Goal: Information Seeking & Learning: Find specific fact

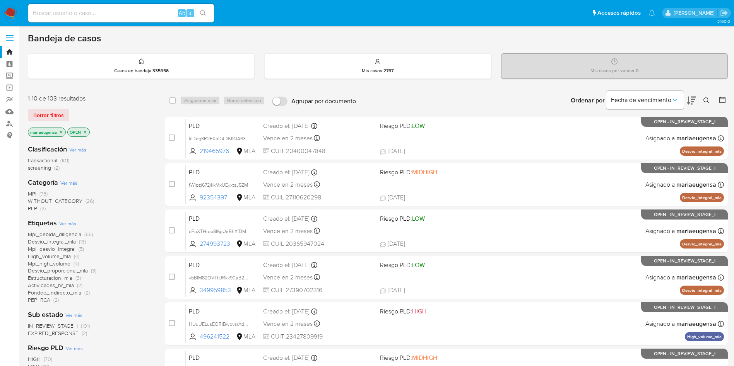
click at [116, 17] on input at bounding box center [121, 13] width 186 height 10
paste input "IlkWyj8apkgzZl1OK5DDqavt"
type input "IlkWyj8apkgzZl1OK5DDqavt"
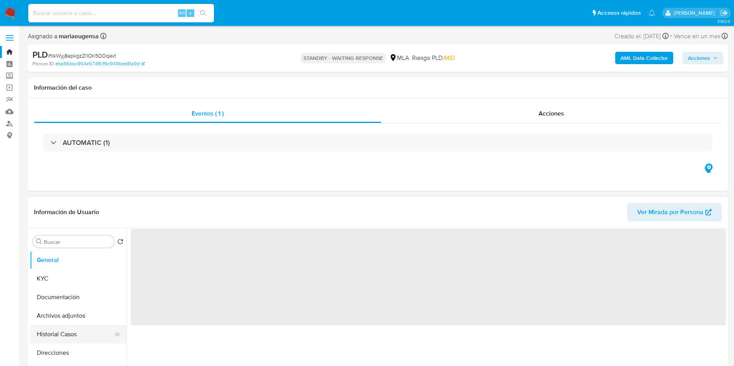
select select "10"
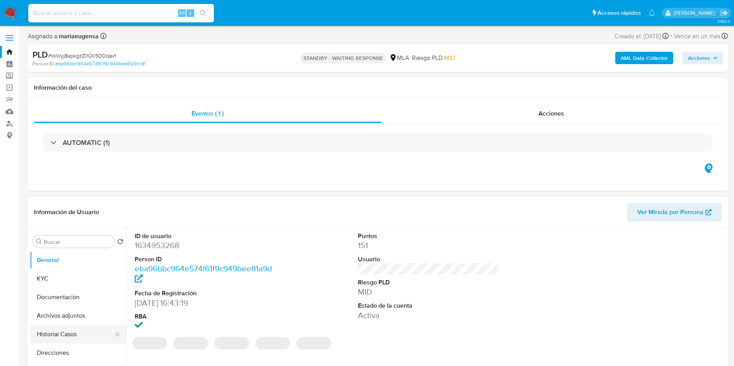
click at [86, 330] on button "Historial Casos" at bounding box center [75, 334] width 91 height 19
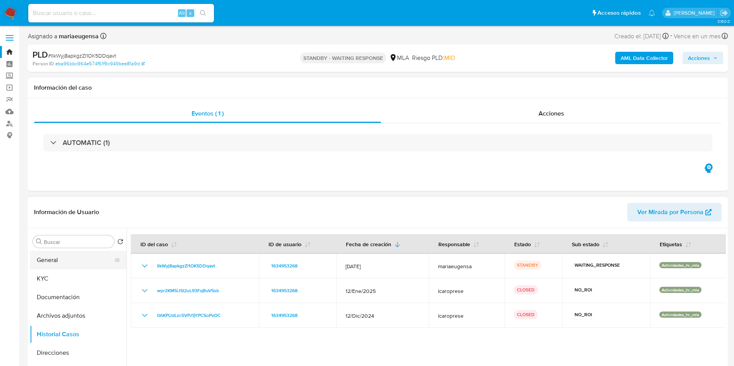
click at [100, 263] on button "General" at bounding box center [75, 260] width 91 height 19
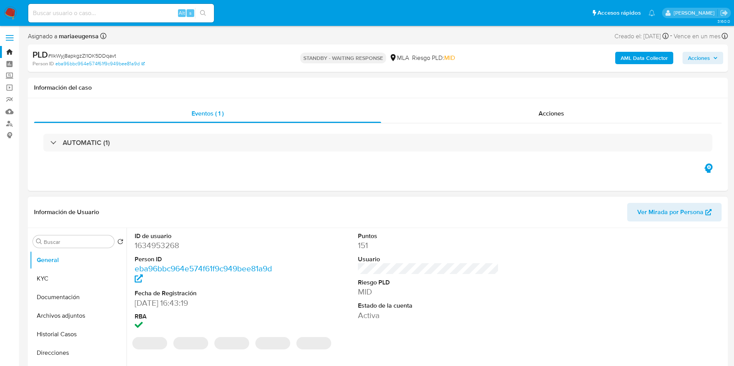
click at [162, 246] on dd "1634953268" at bounding box center [205, 245] width 141 height 11
copy dd "1634953268"
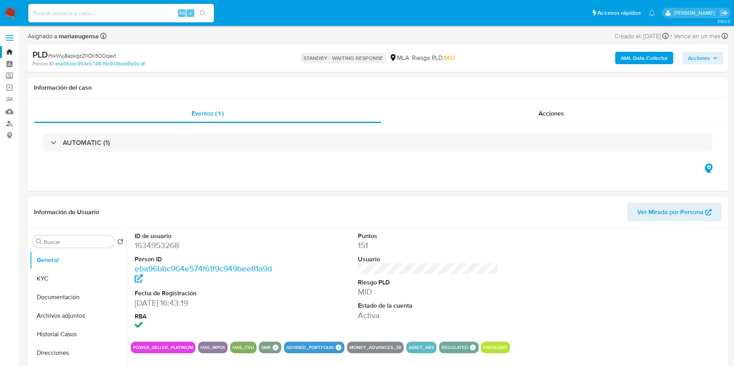
click at [69, 58] on span "# IlkWyj8apkgzZl1OK5DDqavt" at bounding box center [82, 56] width 68 height 8
click at [69, 57] on span "# IlkWyj8apkgzZl1OK5DDqavt" at bounding box center [82, 56] width 68 height 8
copy span "IlkWyj8apkgzZl1OK5DDqavt"
click at [158, 245] on dd "1634953268" at bounding box center [205, 245] width 141 height 11
copy dd "1634953268"
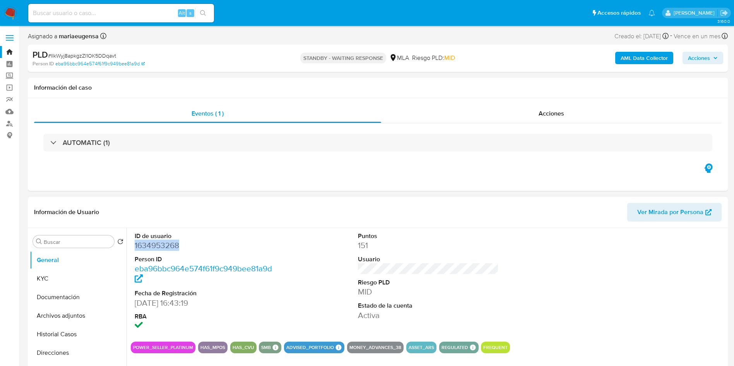
click at [158, 244] on dd "1634953268" at bounding box center [205, 245] width 141 height 11
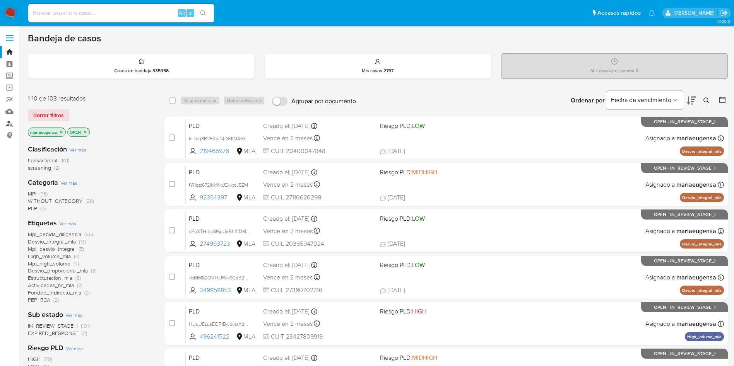
click at [7, 121] on link "Buscador de personas" at bounding box center [46, 124] width 92 height 12
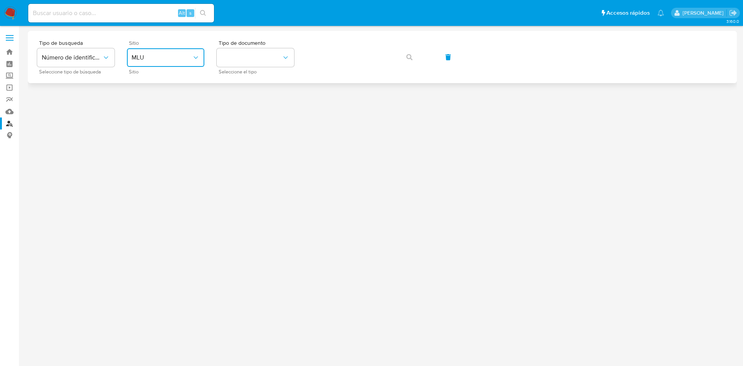
click at [170, 60] on span "MLU" at bounding box center [162, 58] width 60 height 8
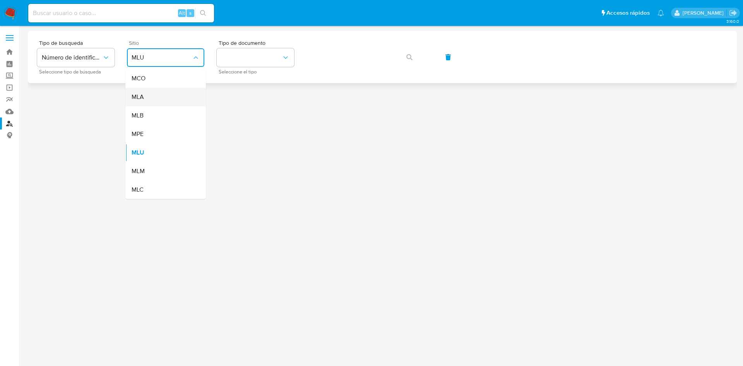
click at [166, 102] on div "MLA" at bounding box center [163, 97] width 63 height 19
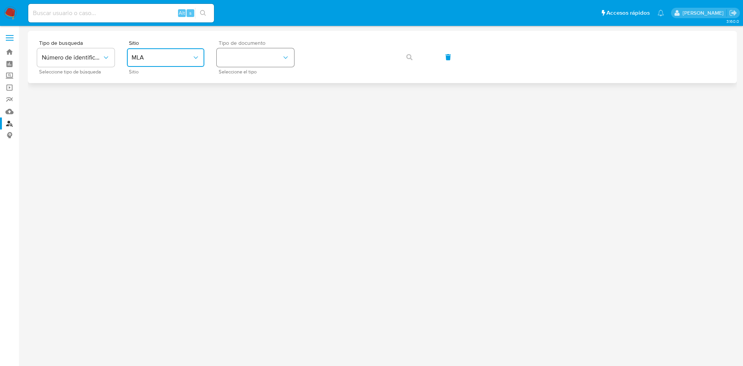
click at [263, 65] on button "identificationType" at bounding box center [255, 57] width 77 height 19
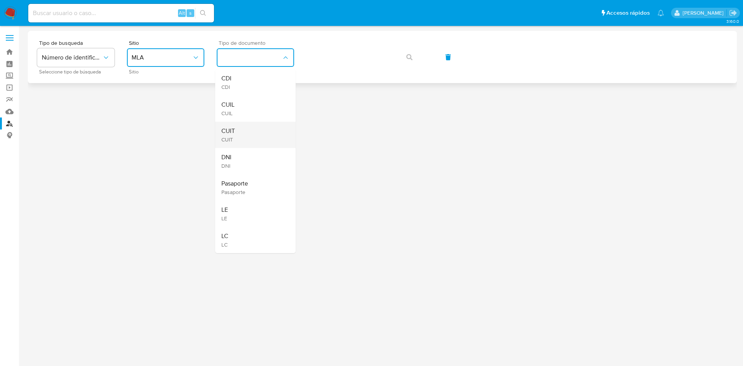
click at [248, 132] on div "CUIT CUIT" at bounding box center [252, 135] width 63 height 26
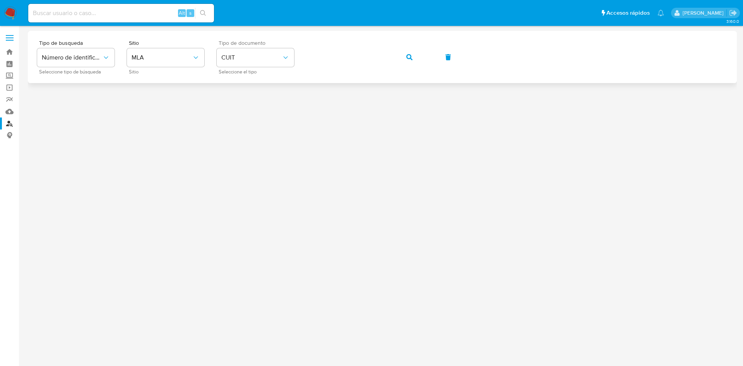
click at [131, 14] on input at bounding box center [121, 13] width 186 height 10
paste input "1760551439"
type input "1760551439"
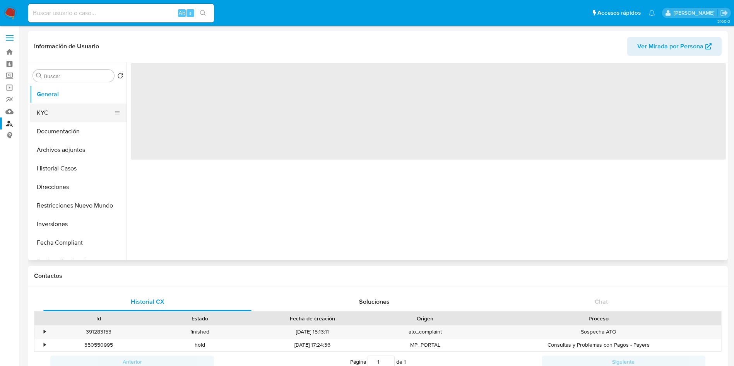
select select "10"
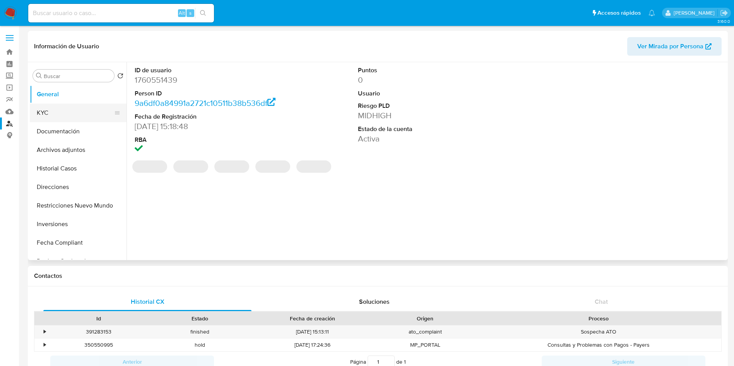
click at [43, 113] on button "KYC" at bounding box center [75, 113] width 91 height 19
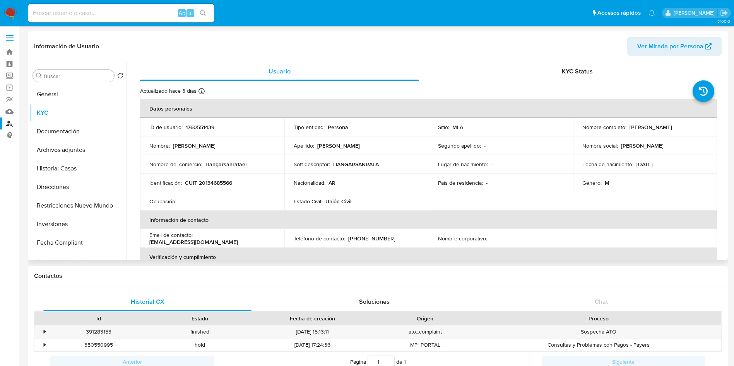
click at [226, 188] on td "Identificación : CUIT 20134685566" at bounding box center [212, 183] width 144 height 19
click at [224, 185] on p "CUIT 20134685566" at bounding box center [208, 182] width 47 height 7
copy p "20134685566"
